Goal: Use online tool/utility: Utilize a website feature to perform a specific function

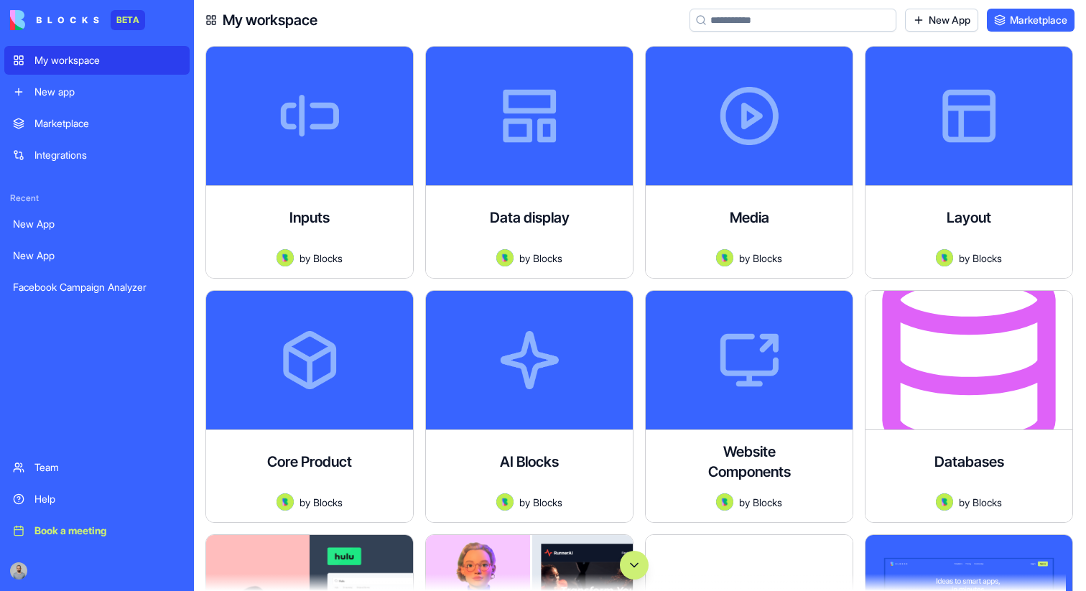
click at [636, 568] on button "Scroll to bottom" at bounding box center [634, 565] width 29 height 29
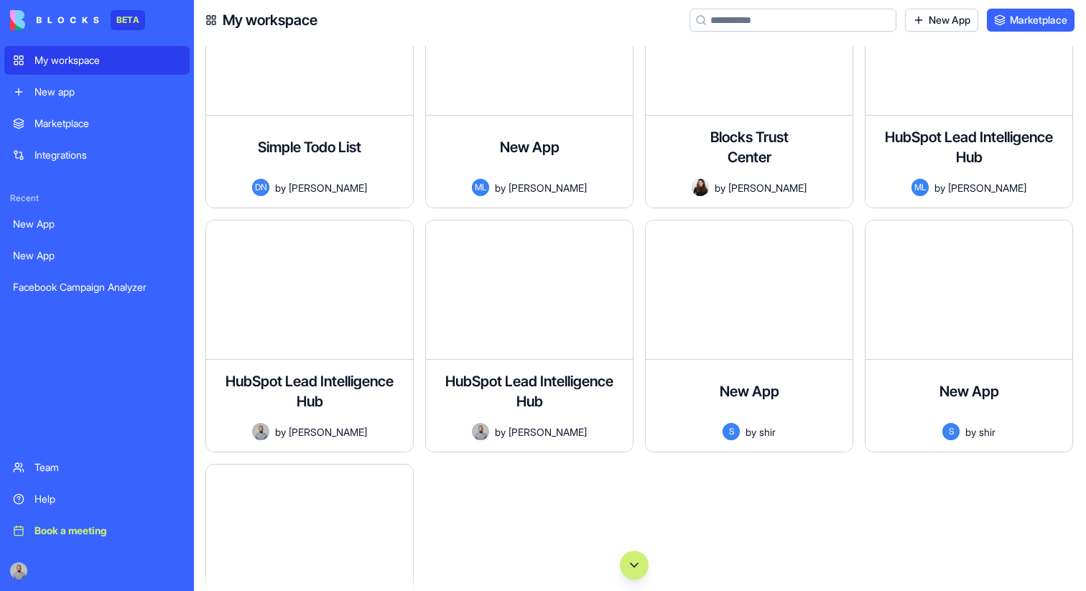
scroll to position [101403, 0]
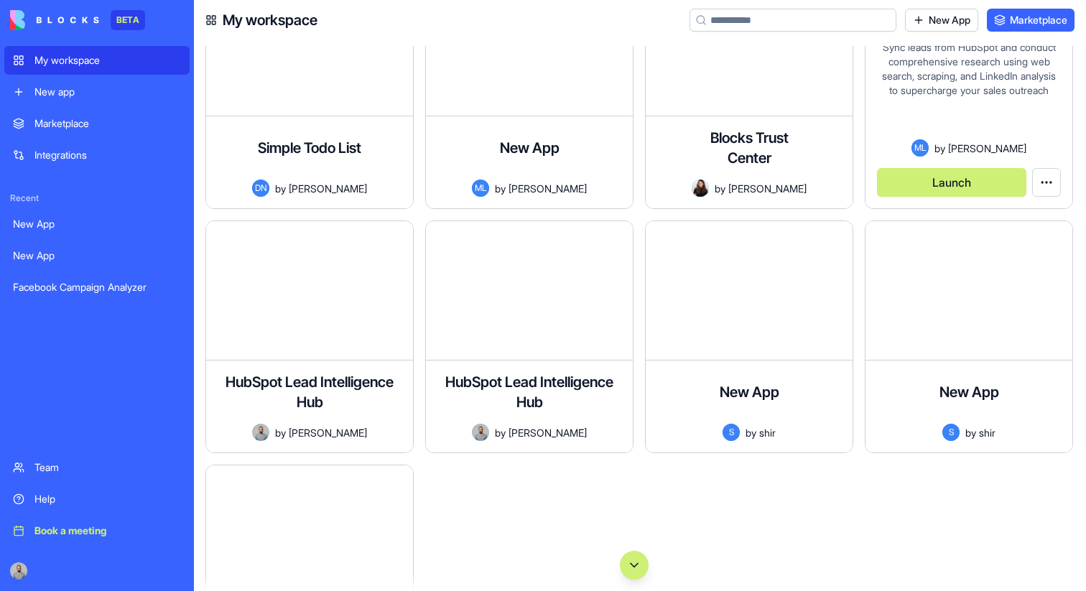
click at [958, 189] on button "Launch" at bounding box center [951, 182] width 149 height 29
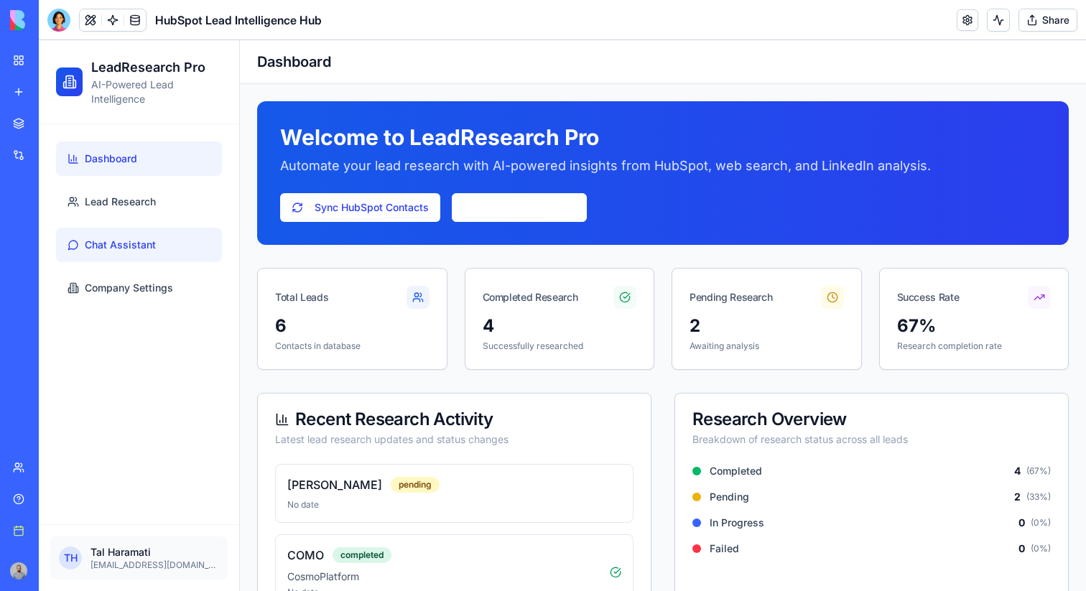
click at [169, 246] on link "Chat Assistant" at bounding box center [139, 245] width 166 height 34
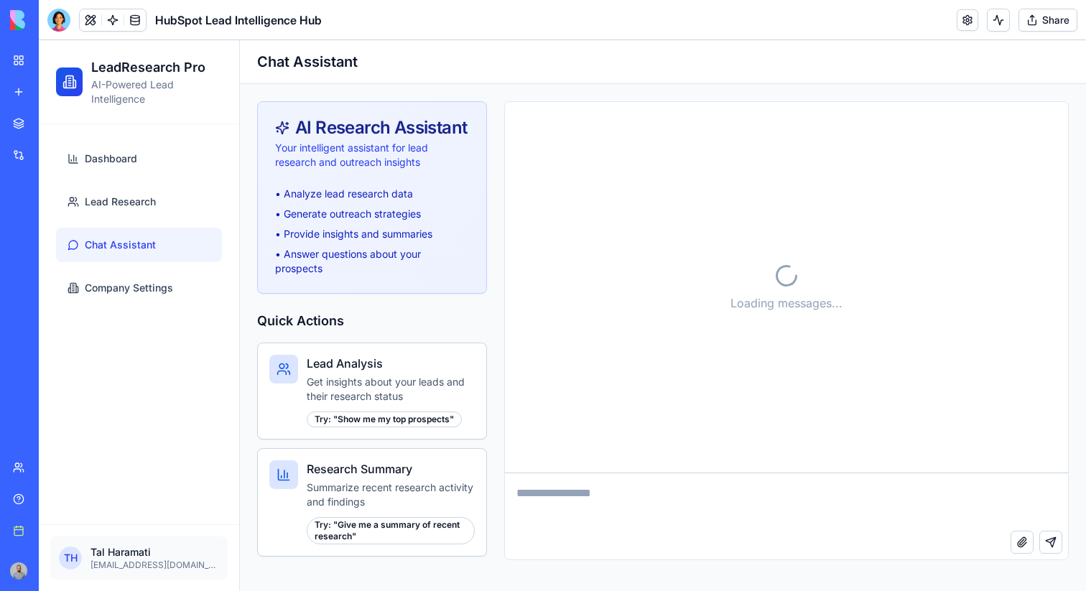
scroll to position [1747, 0]
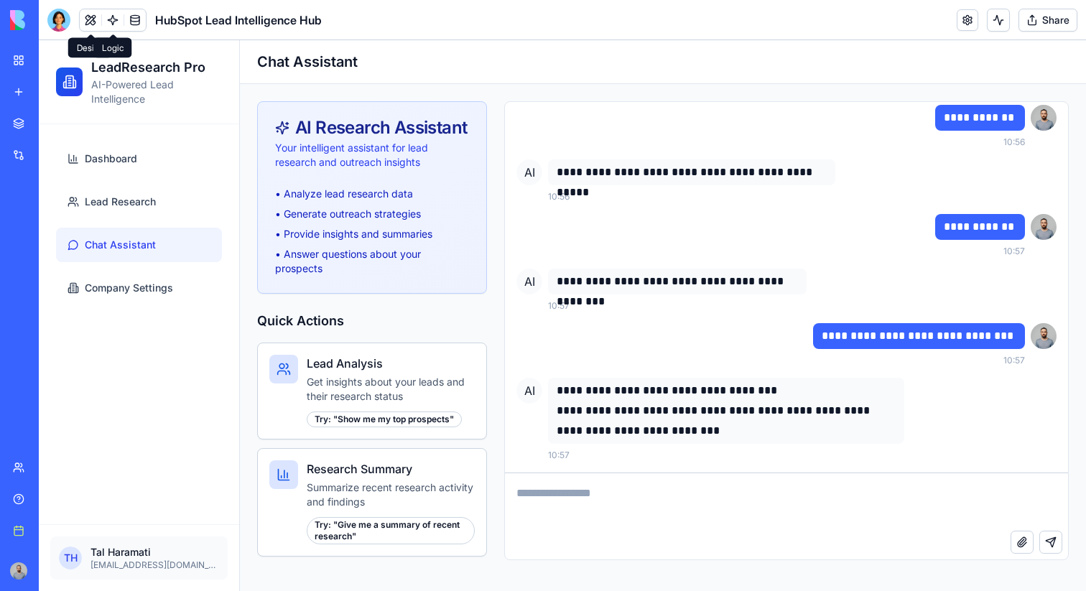
click at [113, 12] on link at bounding box center [113, 20] width 22 height 22
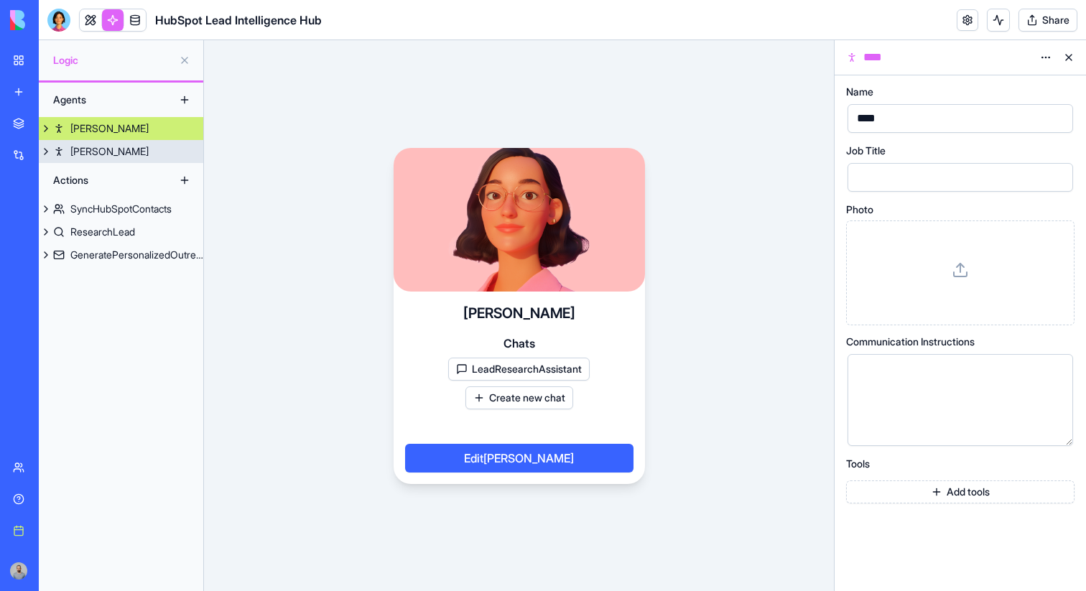
click at [103, 150] on link "Roy" at bounding box center [121, 151] width 164 height 23
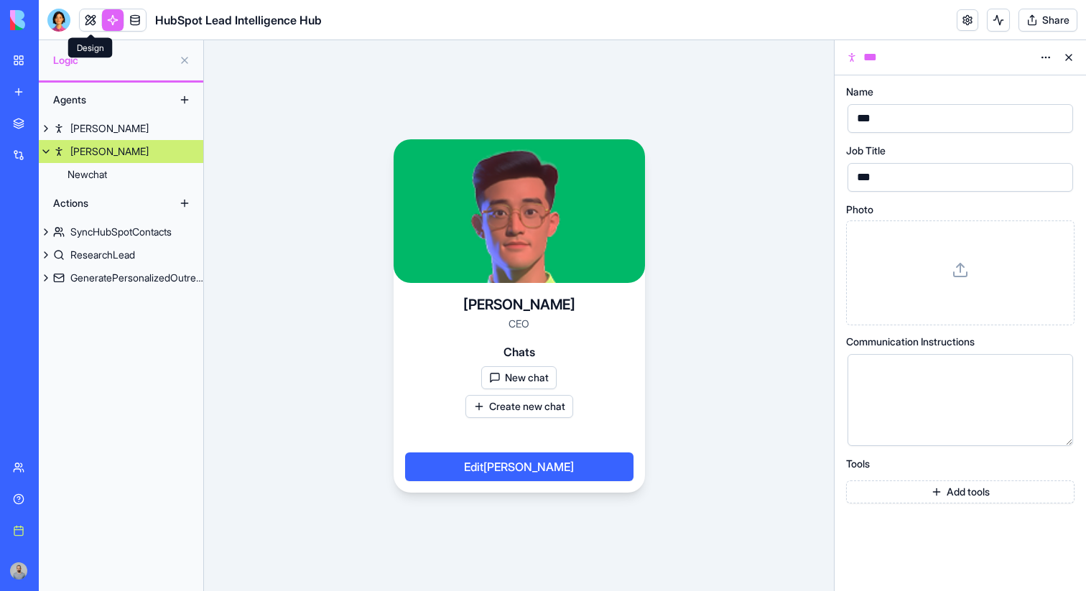
click at [88, 15] on link at bounding box center [91, 20] width 22 height 22
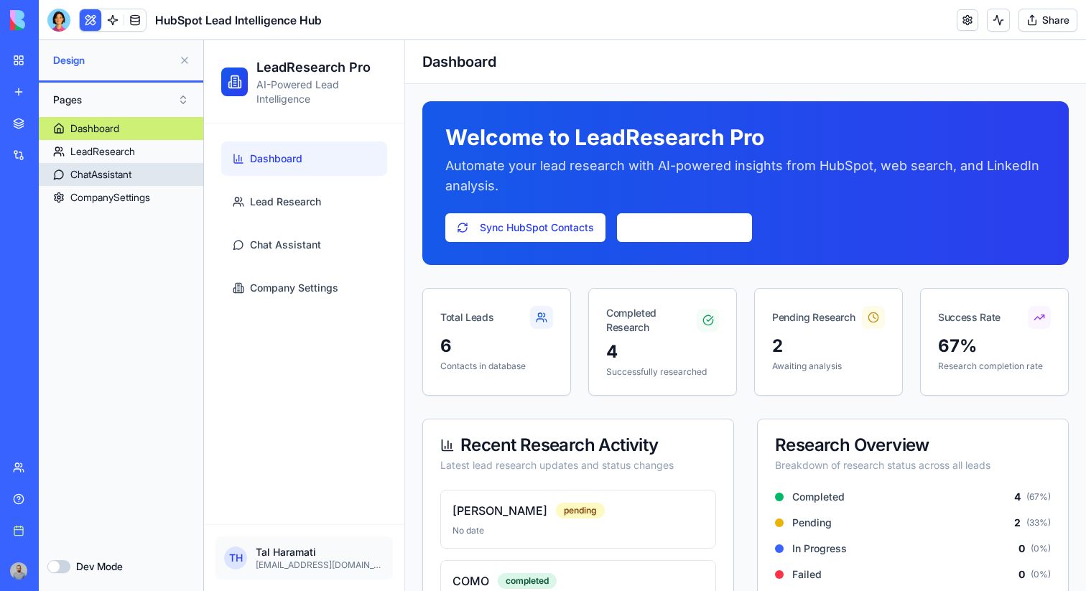
click at [141, 169] on link "ChatAssistant" at bounding box center [121, 174] width 164 height 23
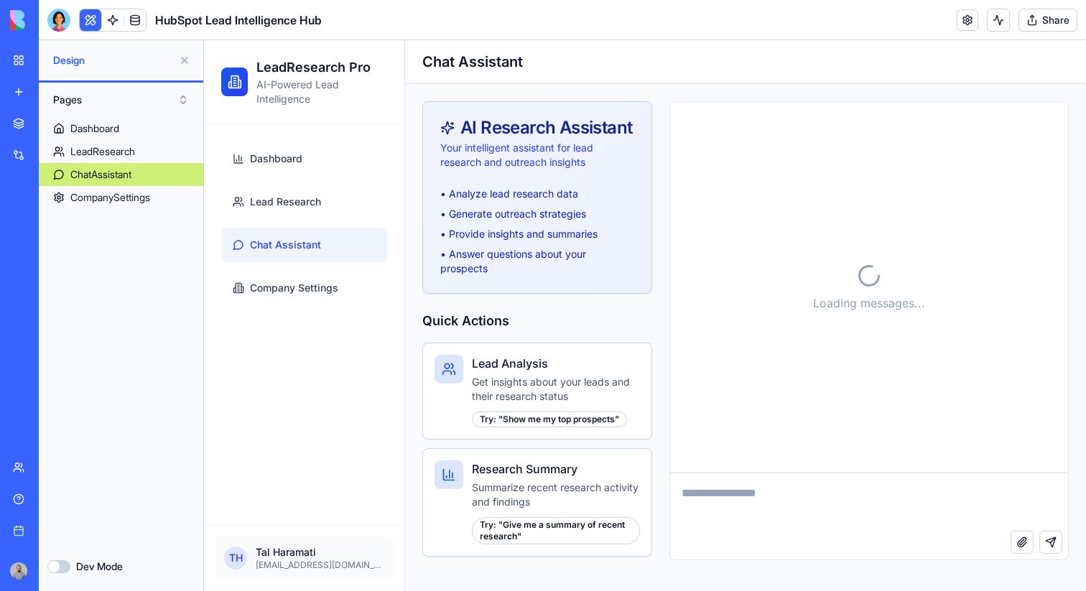
scroll to position [2310, 0]
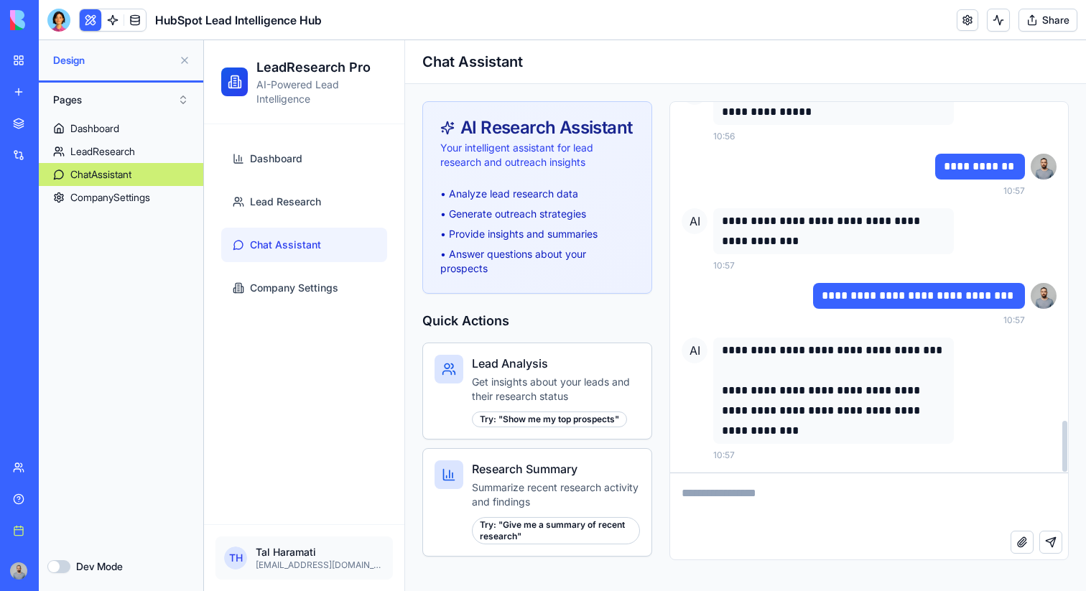
click at [693, 348] on span "AI" at bounding box center [695, 351] width 26 height 26
click at [756, 503] on textarea at bounding box center [869, 501] width 398 height 57
type textarea "**********"
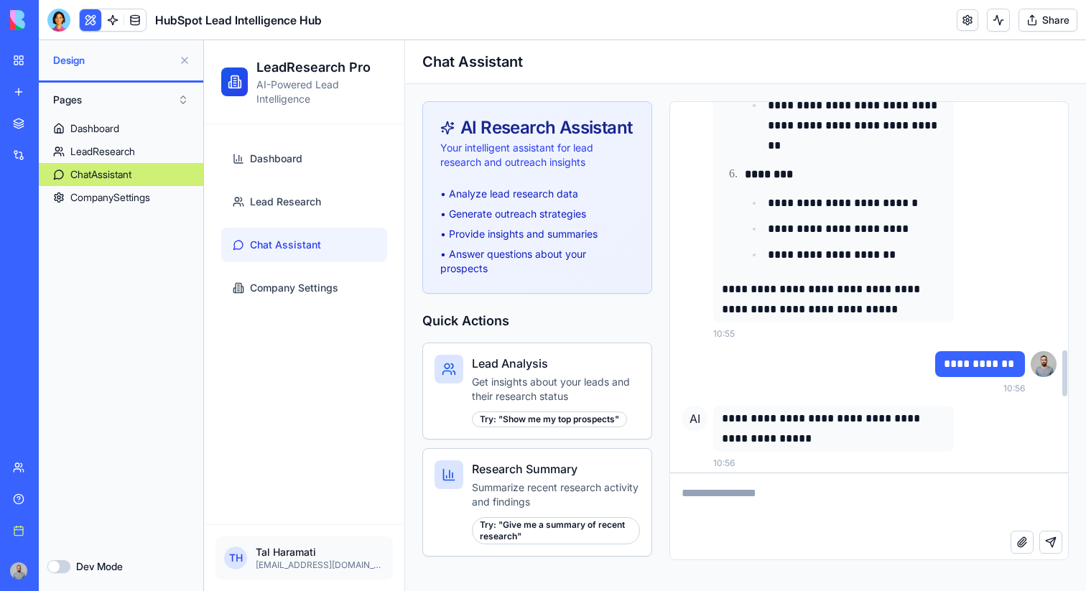
scroll to position [1992, 0]
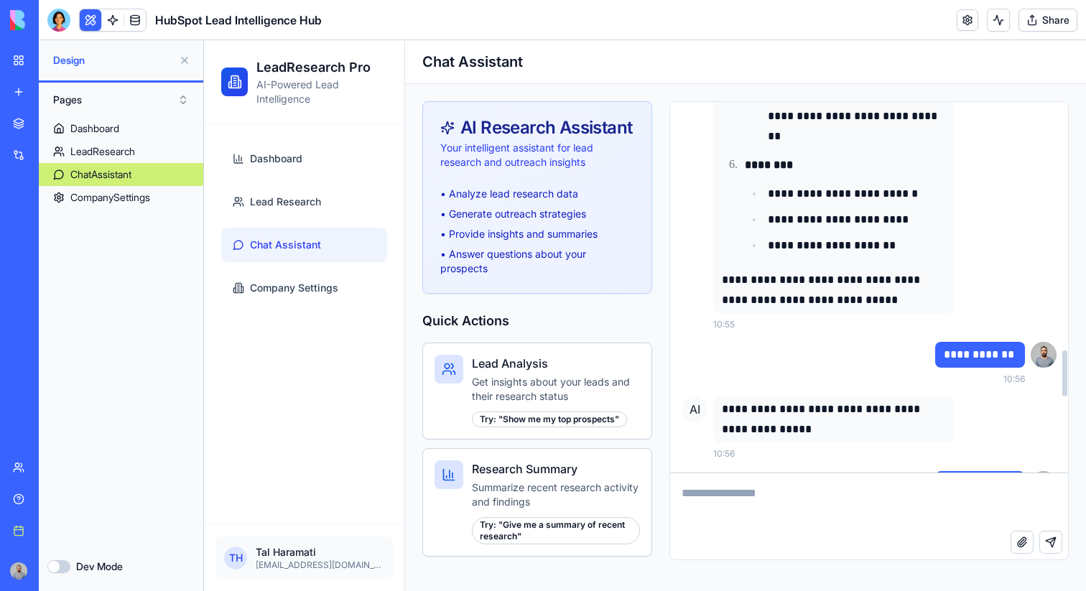
click at [730, 412] on p "**********" at bounding box center [833, 419] width 223 height 40
drag, startPoint x: 730, startPoint y: 412, endPoint x: 796, endPoint y: 429, distance: 67.6
click at [796, 430] on p "**********" at bounding box center [833, 419] width 223 height 40
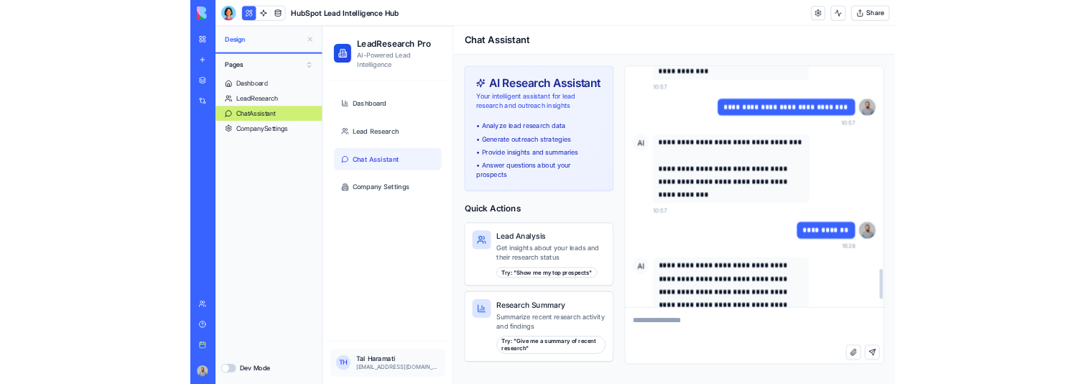
scroll to position [2600, 0]
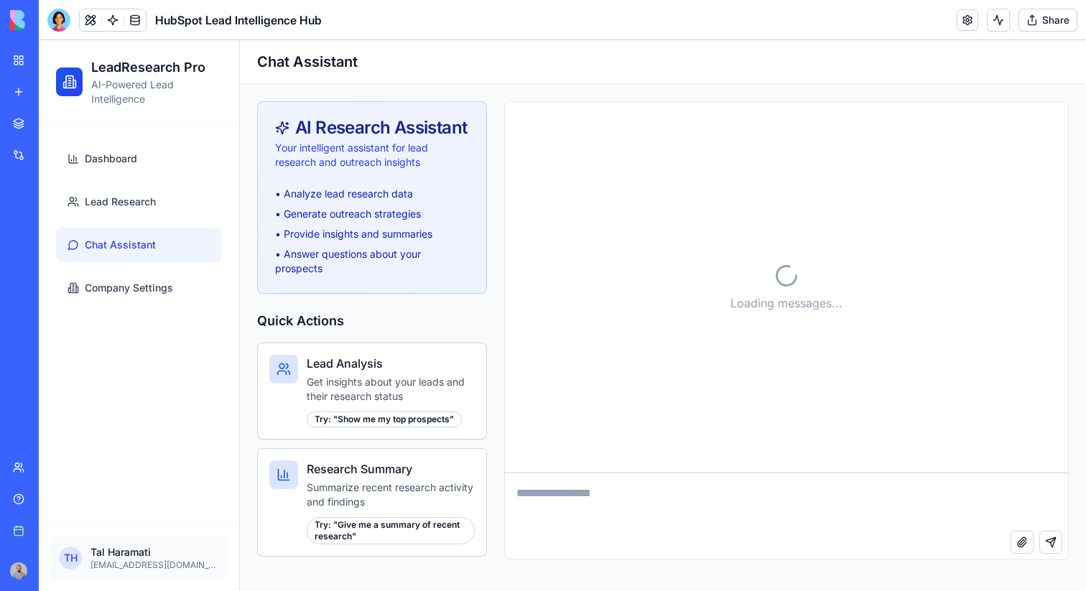
scroll to position [1976, 0]
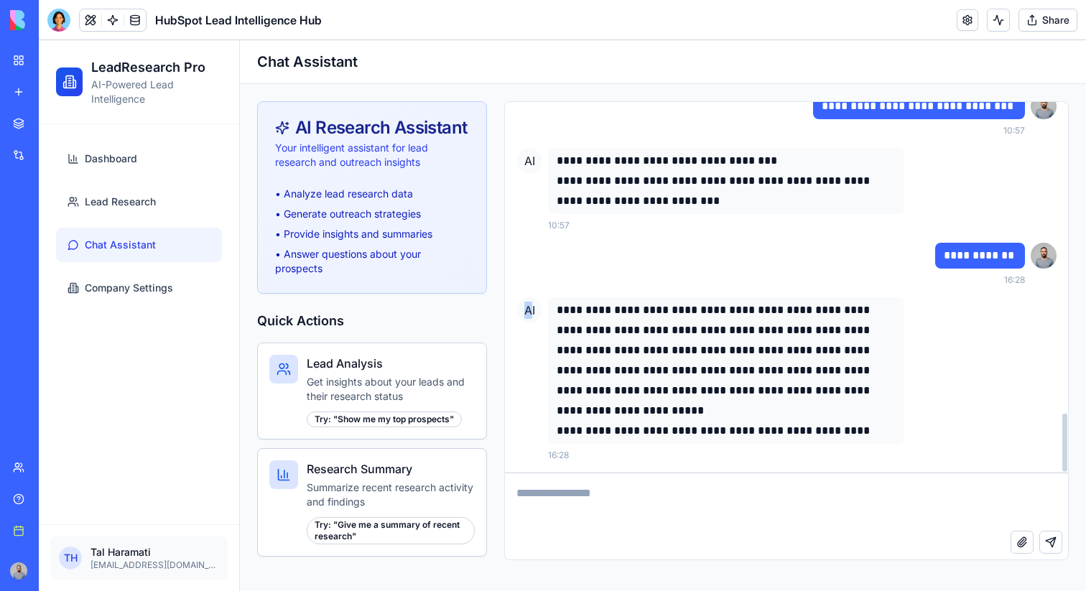
drag, startPoint x: 532, startPoint y: 305, endPoint x: 508, endPoint y: 305, distance: 23.7
click at [575, 383] on textarea at bounding box center [786, 501] width 563 height 57
click at [116, 20] on link at bounding box center [113, 20] width 22 height 22
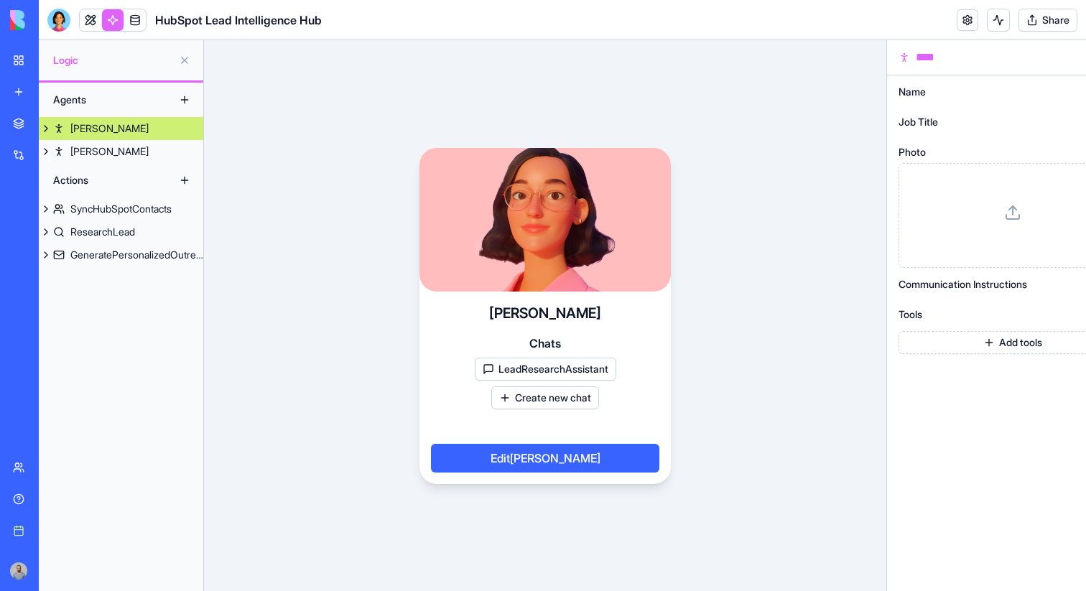
click at [96, 131] on link "Nora" at bounding box center [121, 128] width 164 height 23
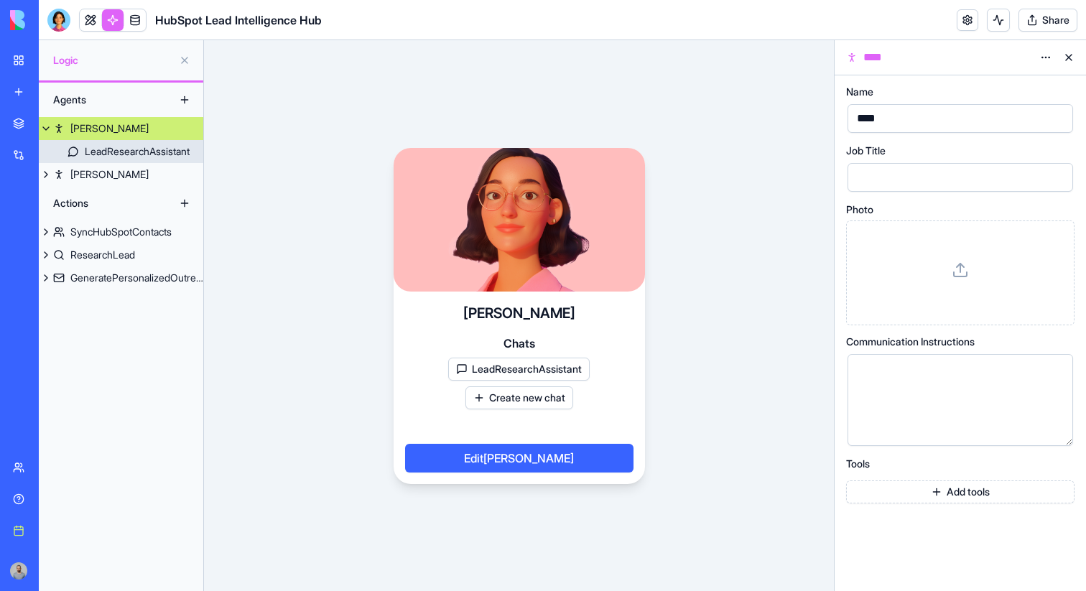
click at [131, 149] on div "LeadResearchAssistant" at bounding box center [137, 151] width 105 height 14
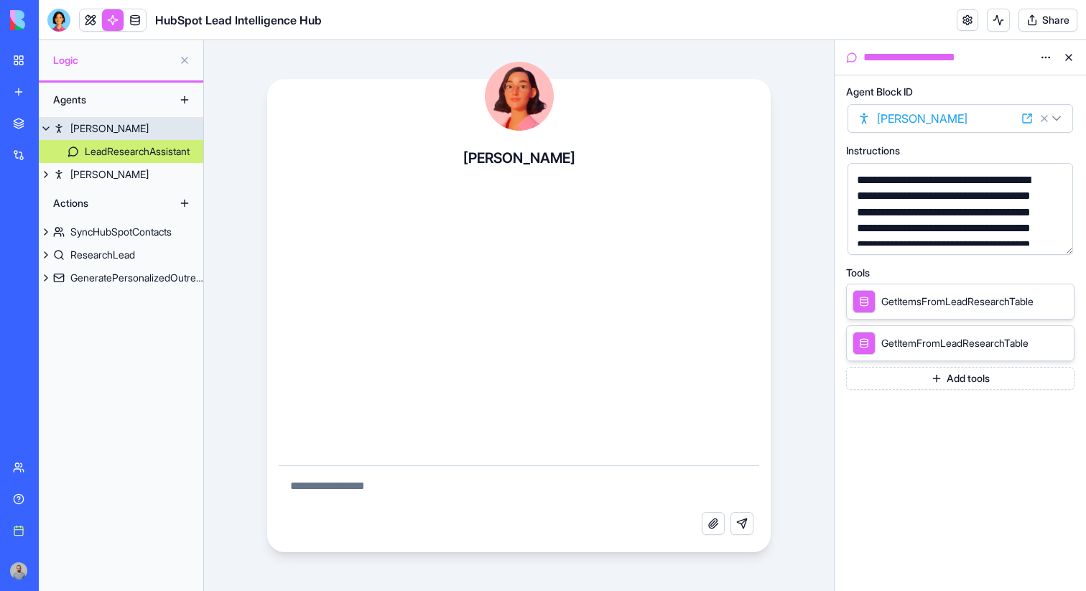
click at [134, 134] on link "Nora" at bounding box center [121, 128] width 164 height 23
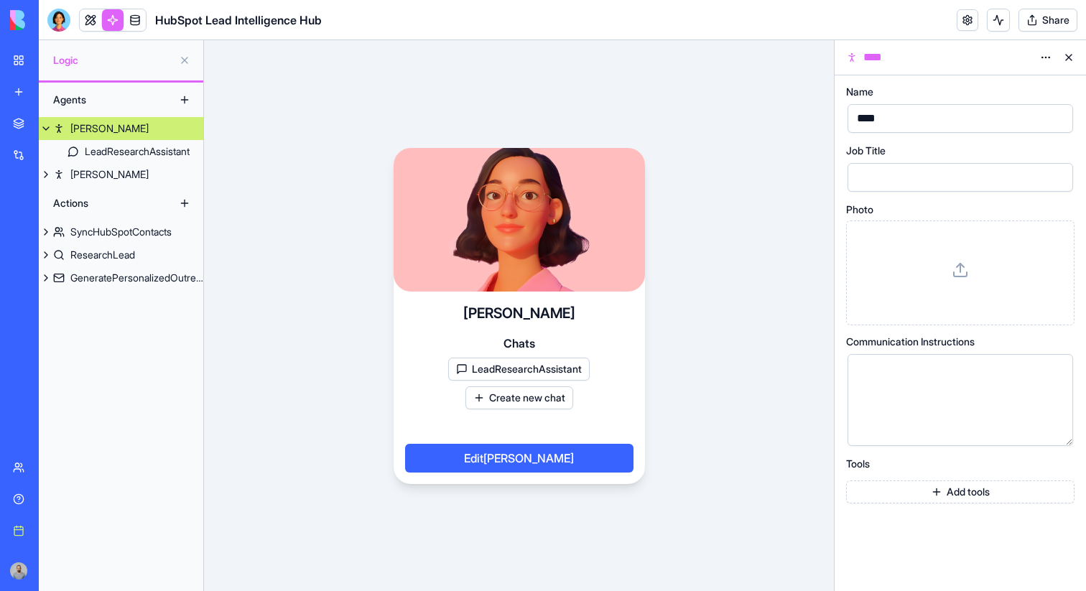
click at [1038, 53] on html "BETA My workspace New app Marketplace Integrations Recent New App New App Faceb…" at bounding box center [543, 295] width 1086 height 591
click at [1016, 98] on div "State" at bounding box center [1011, 86] width 85 height 23
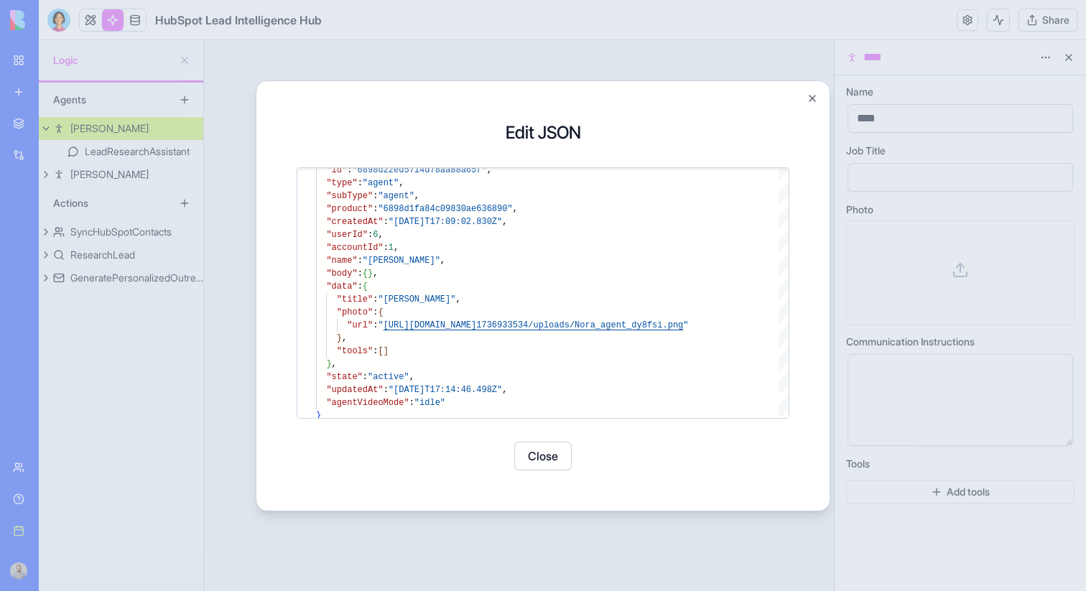
click at [541, 383] on button "Close" at bounding box center [542, 456] width 57 height 29
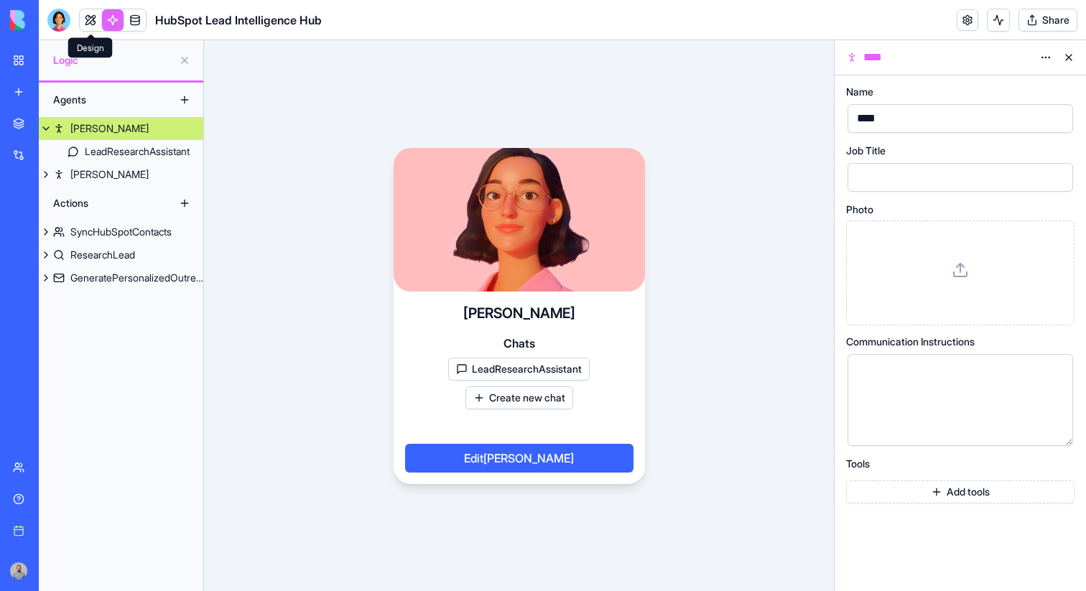
click at [87, 16] on link at bounding box center [91, 20] width 22 height 22
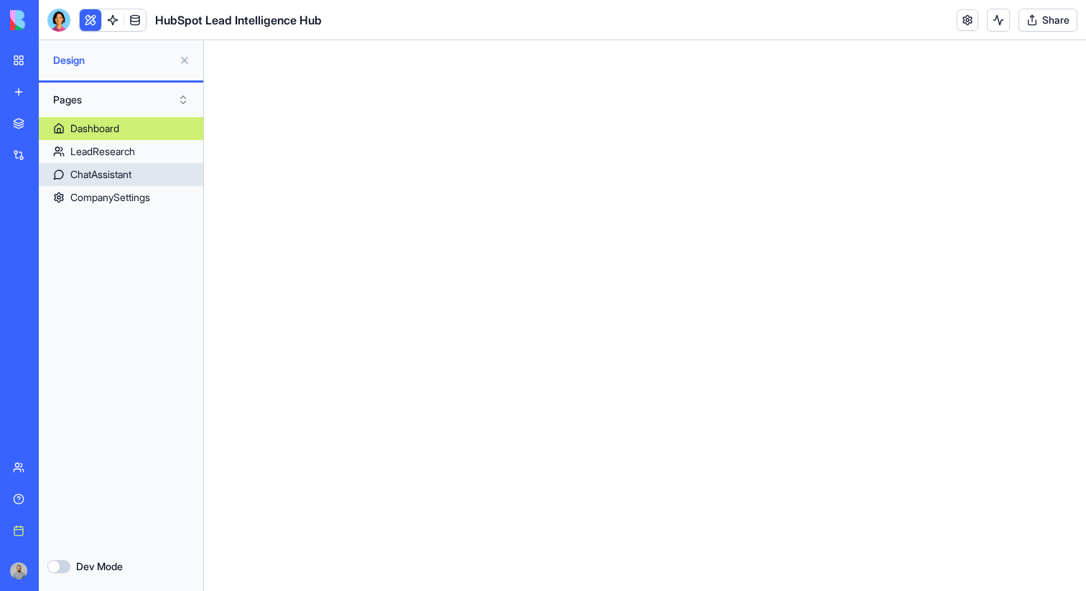
click at [153, 174] on link "ChatAssistant" at bounding box center [121, 174] width 164 height 23
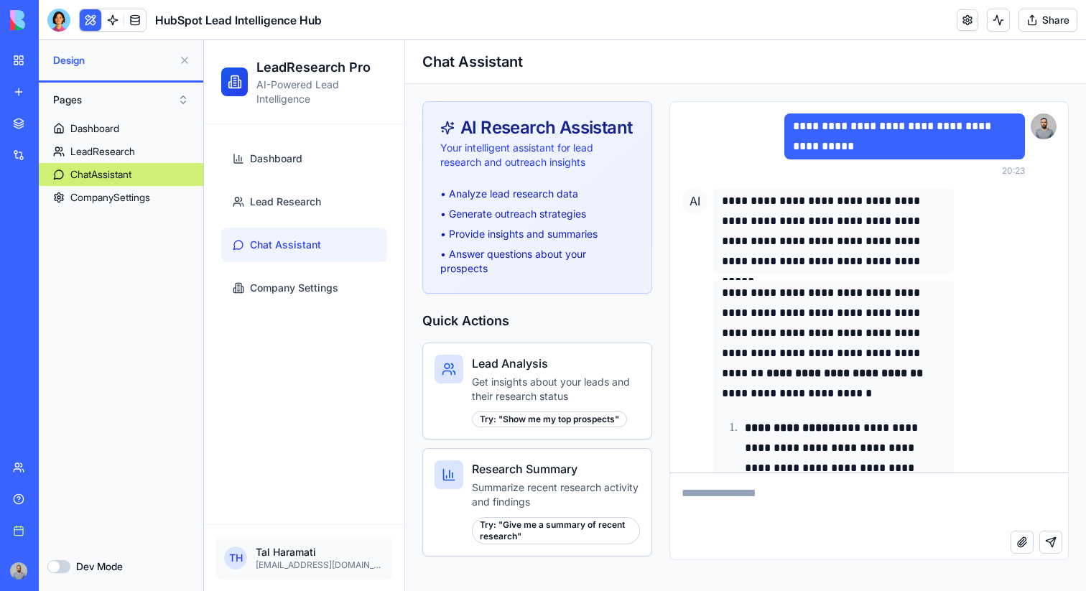
scroll to position [2600, 0]
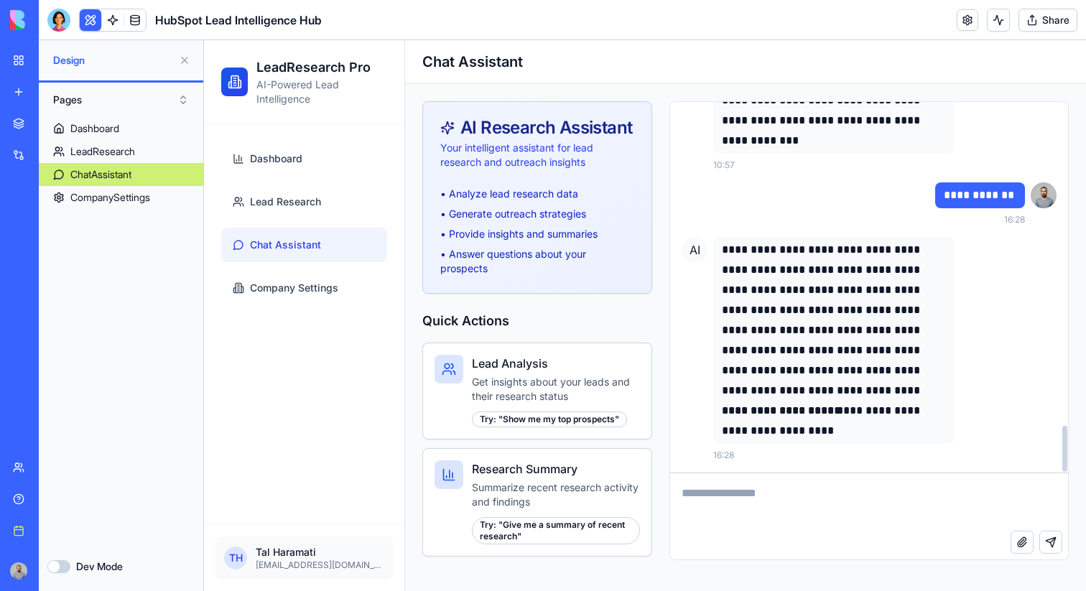
click at [754, 383] on textarea at bounding box center [869, 501] width 398 height 57
type textarea "**********"
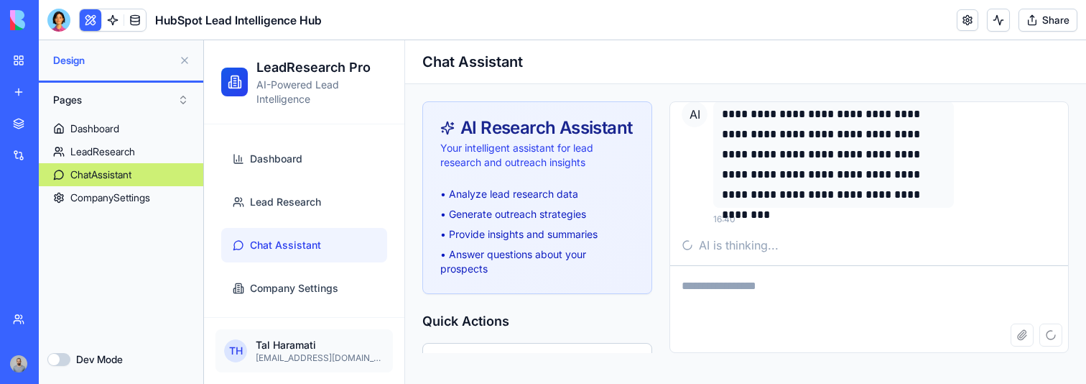
scroll to position [3066, 0]
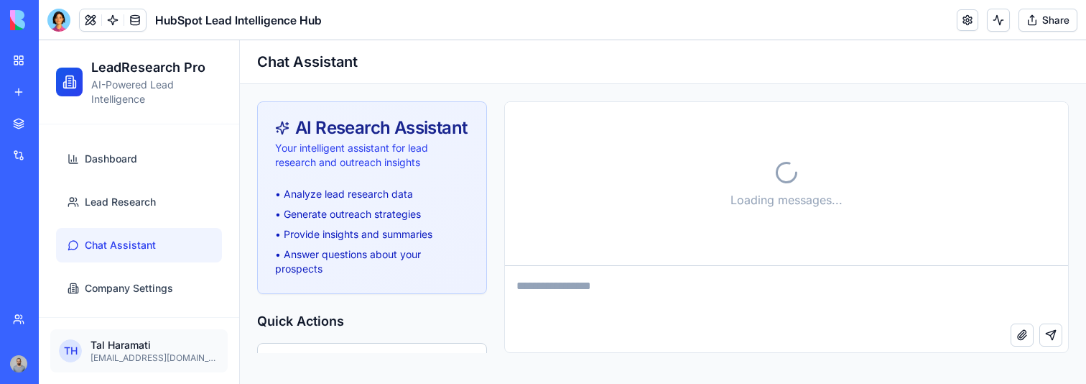
scroll to position [2394, 0]
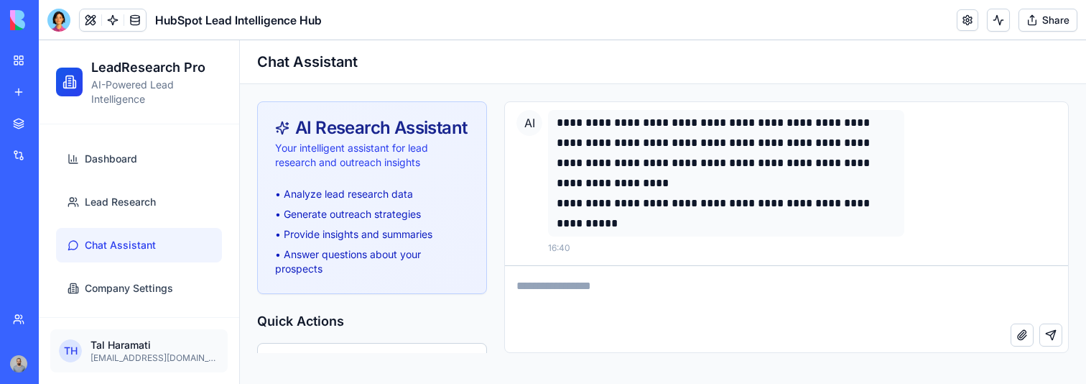
click at [1030, 60] on h1 "Chat Assistant" at bounding box center [663, 62] width 812 height 20
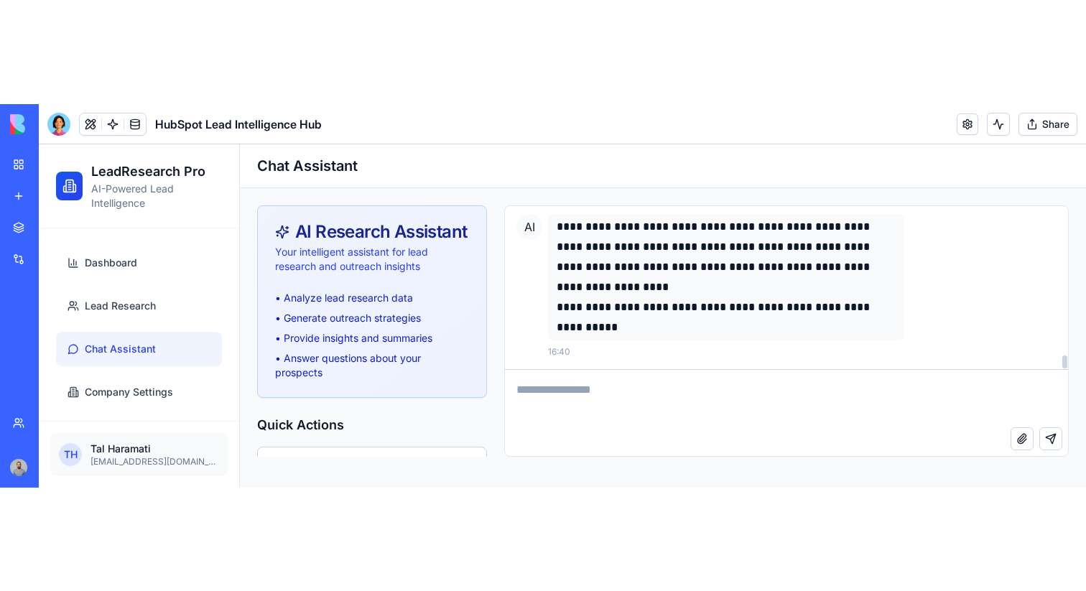
scroll to position [2186, 0]
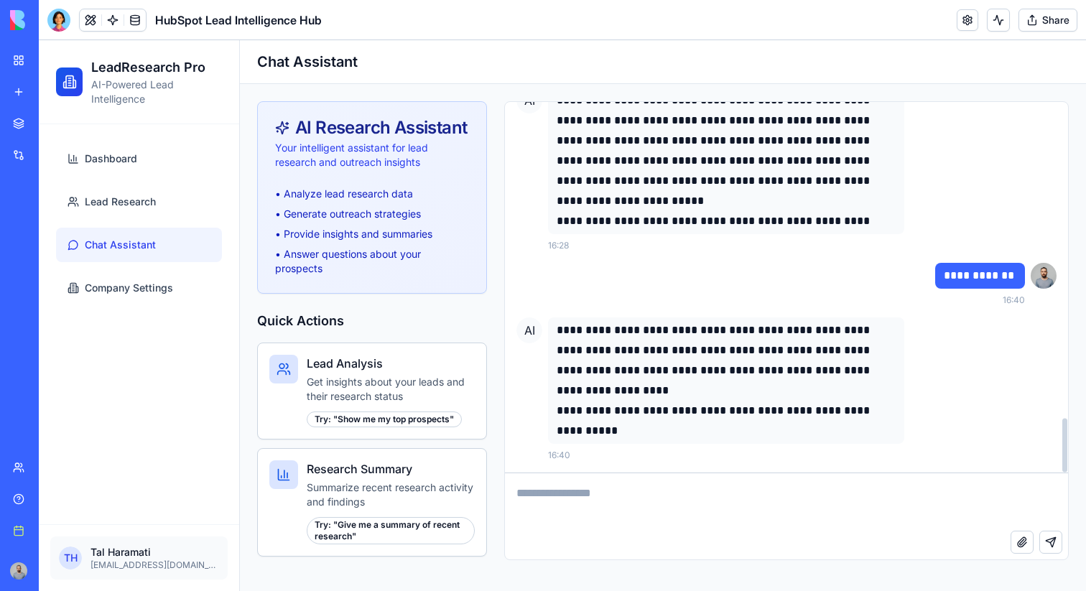
click at [842, 383] on div "Attach file Send message" at bounding box center [786, 545] width 563 height 29
click at [839, 383] on textarea at bounding box center [786, 501] width 563 height 57
type textarea "**"
click at [961, 208] on div "**********" at bounding box center [802, 170] width 508 height 164
click at [912, 53] on h1 "Chat Assistant" at bounding box center [663, 62] width 812 height 20
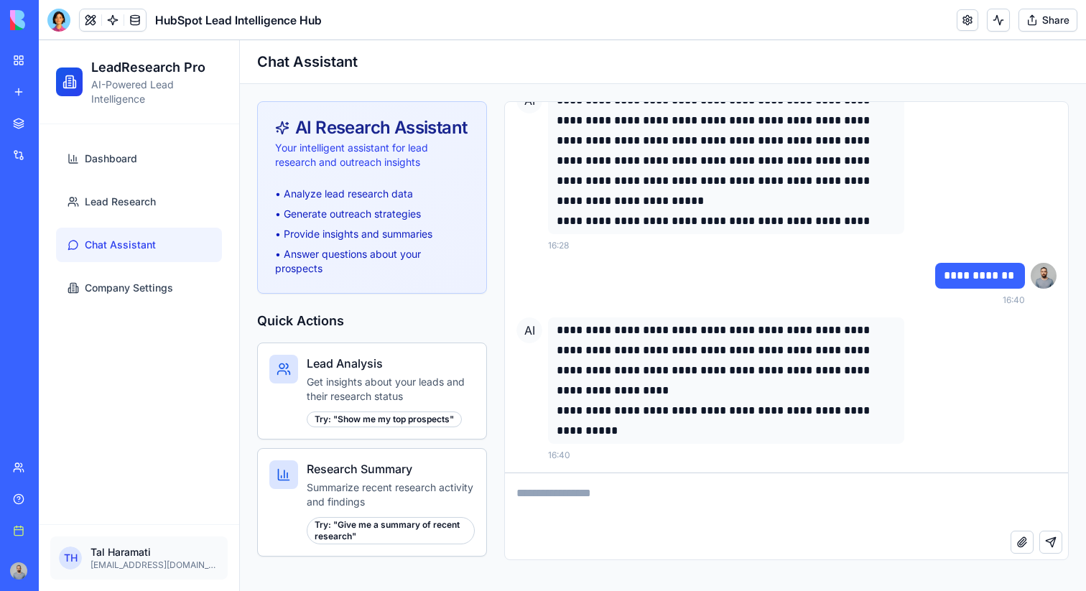
click at [903, 18] on header "HubSpot Lead Intelligence Hub Share" at bounding box center [562, 20] width 1047 height 40
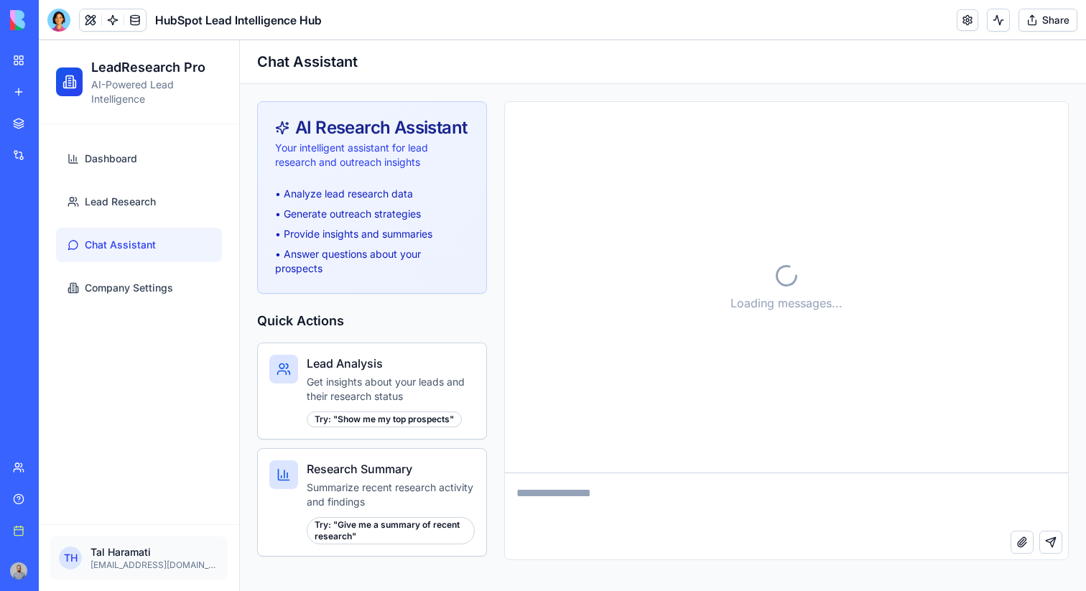
scroll to position [2186, 0]
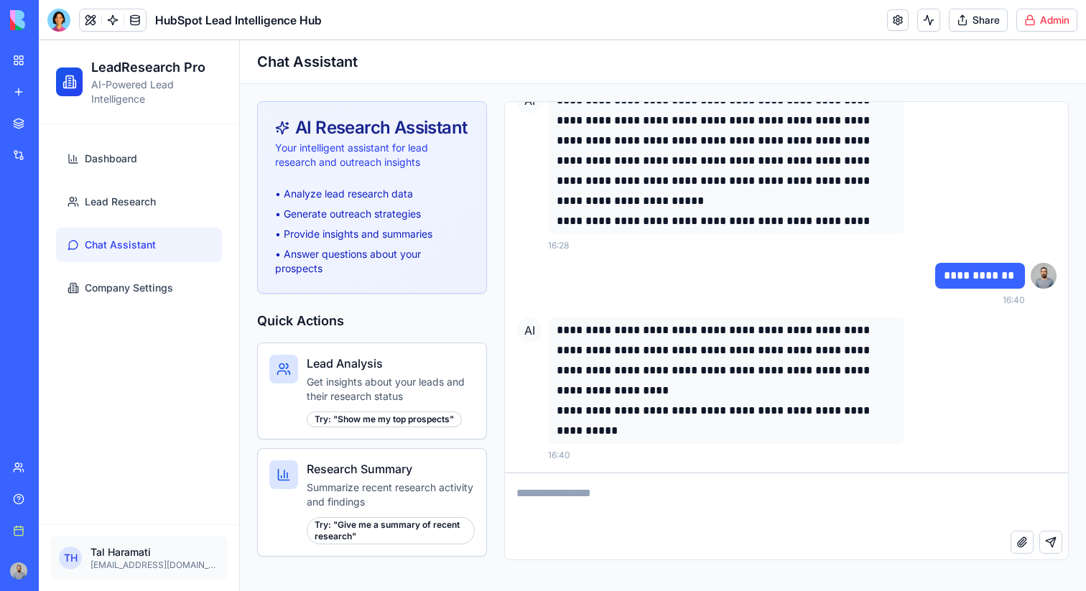
click at [1031, 34] on header "HubSpot Lead Intelligence Hub Share Admin" at bounding box center [562, 20] width 1047 height 40
click at [1033, 24] on html "BETA My workspace New app Marketplace Integrations Recent New App New App Faceb…" at bounding box center [543, 295] width 1086 height 591
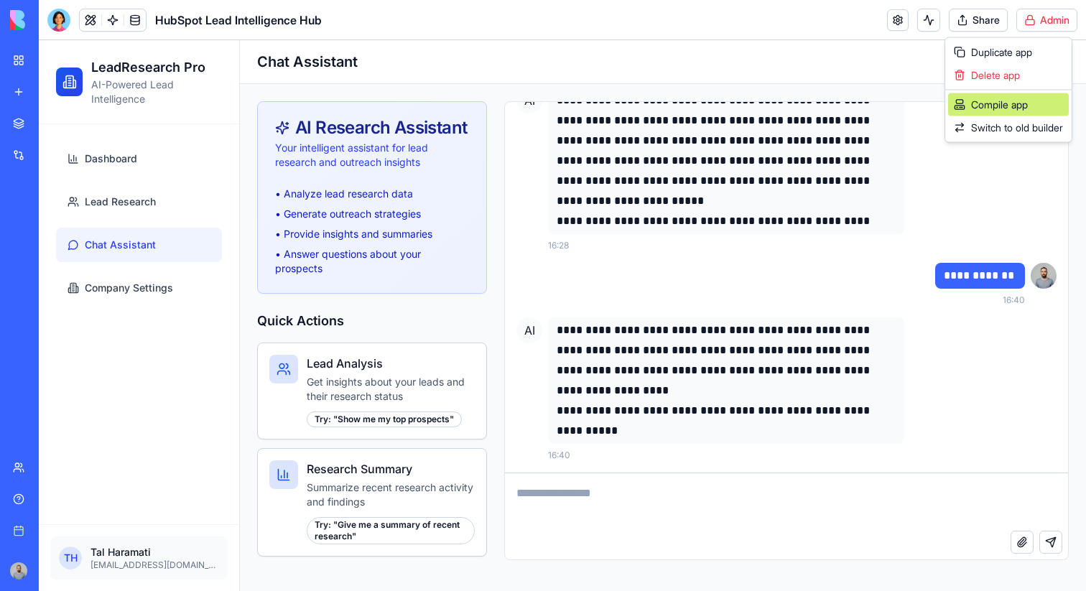
click at [1023, 106] on div "Compile app" at bounding box center [1008, 104] width 121 height 23
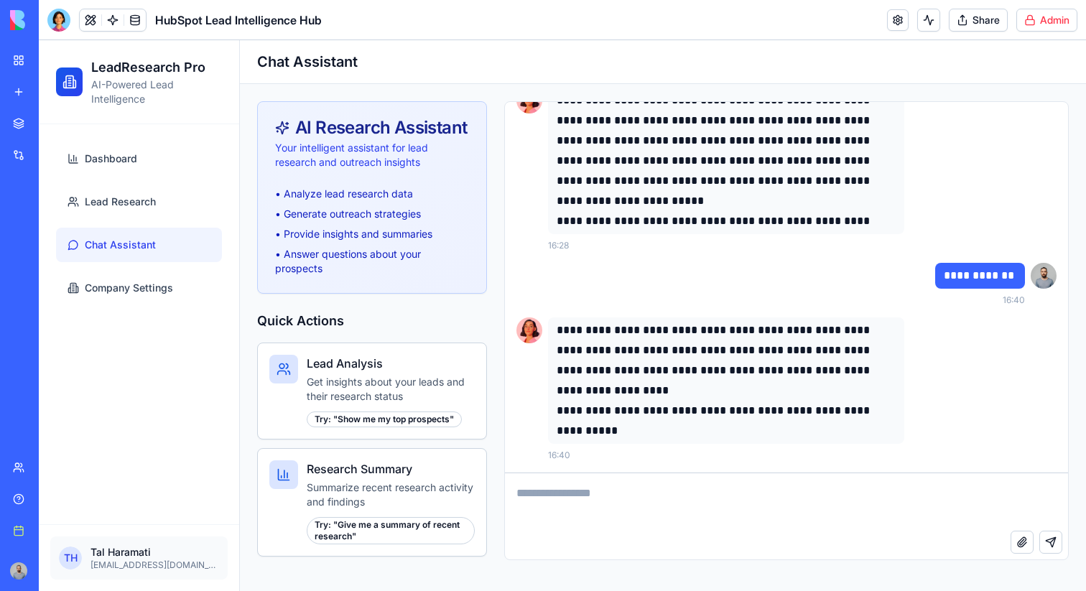
click at [599, 511] on textarea at bounding box center [786, 501] width 563 height 57
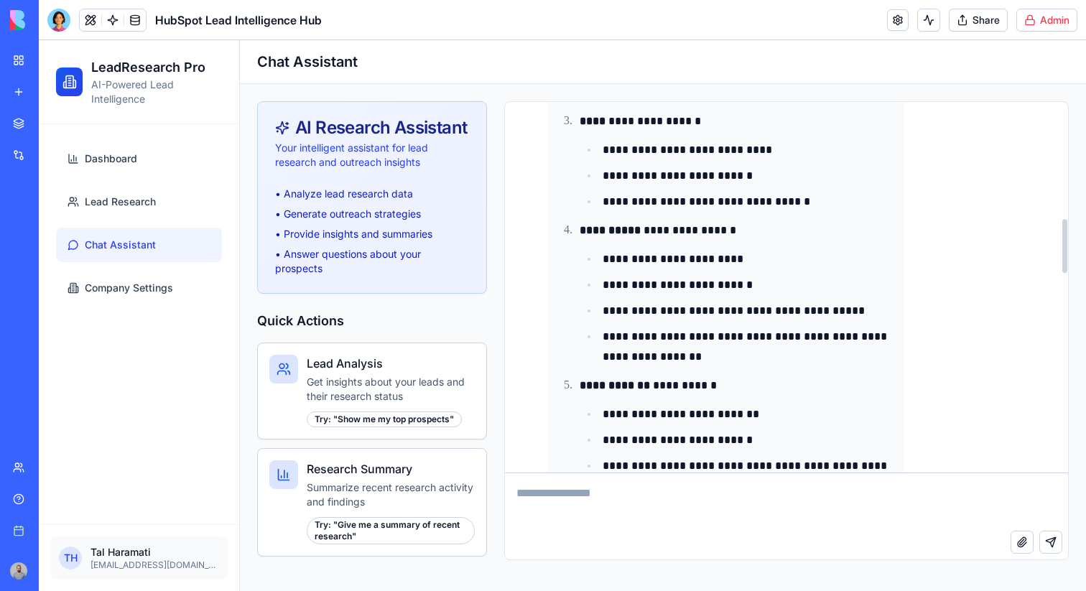
scroll to position [327, 0]
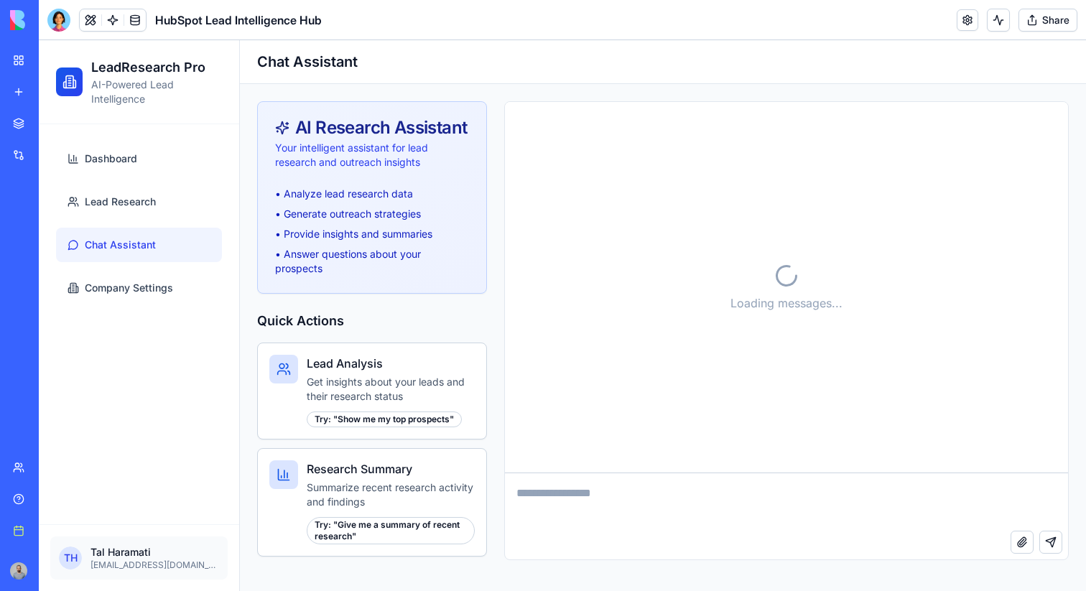
scroll to position [2186, 0]
